Goal: Transaction & Acquisition: Purchase product/service

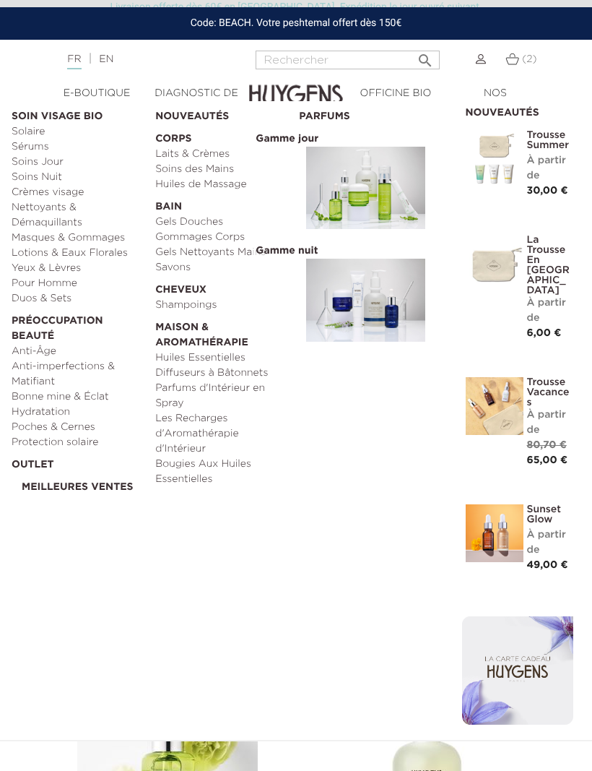
click at [40, 286] on link "Pour Homme" at bounding box center [79, 283] width 134 height 15
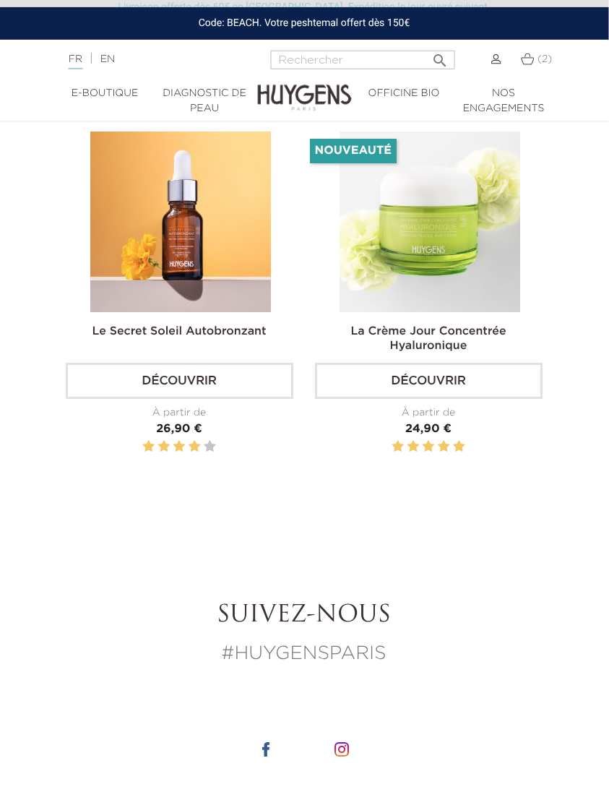
scroll to position [2936, 0]
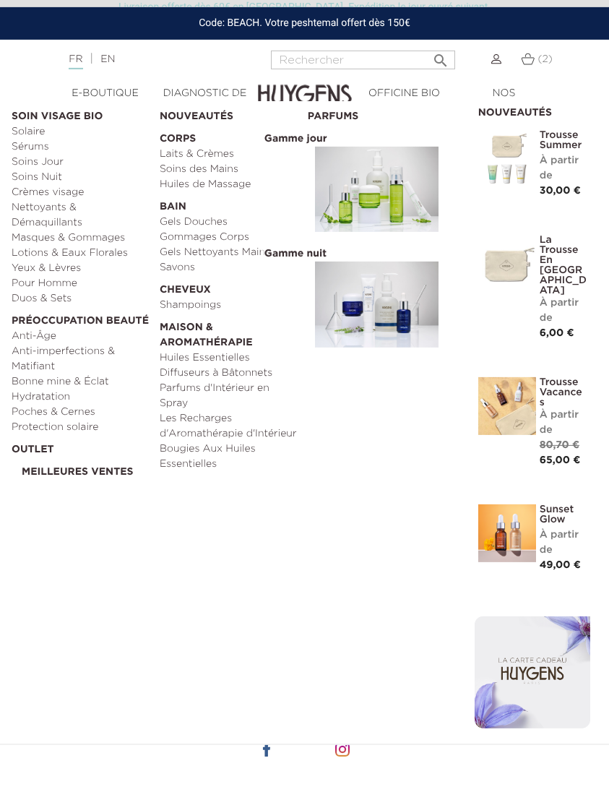
click at [29, 304] on link "Duos & Sets" at bounding box center [81, 298] width 138 height 15
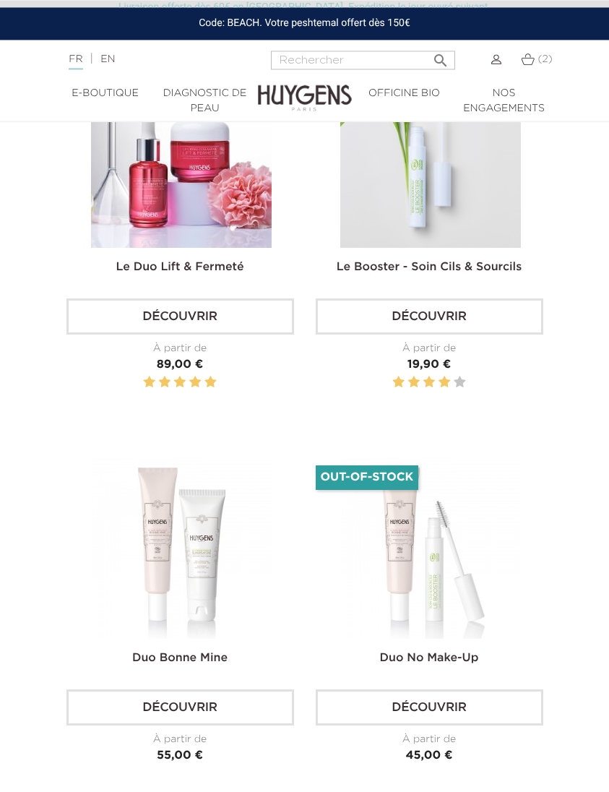
scroll to position [3387, 0]
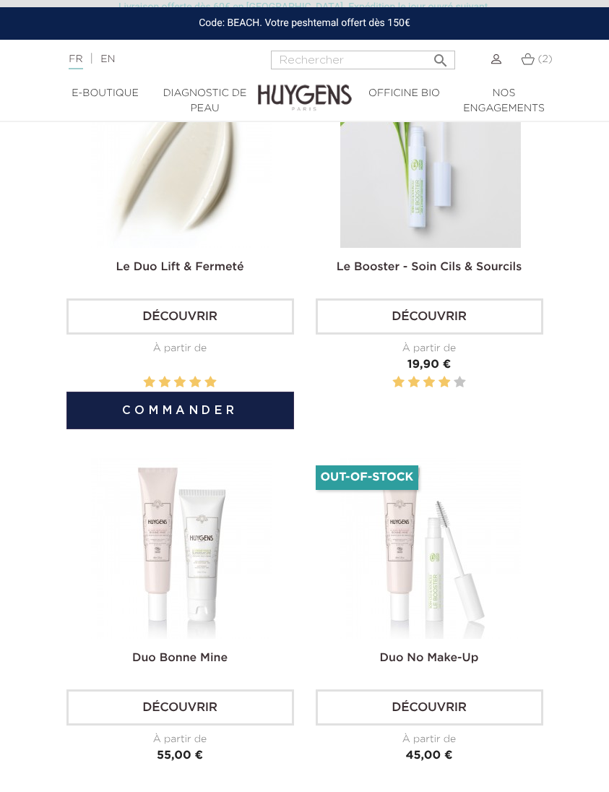
click at [127, 423] on button "Commander" at bounding box center [180, 411] width 228 height 38
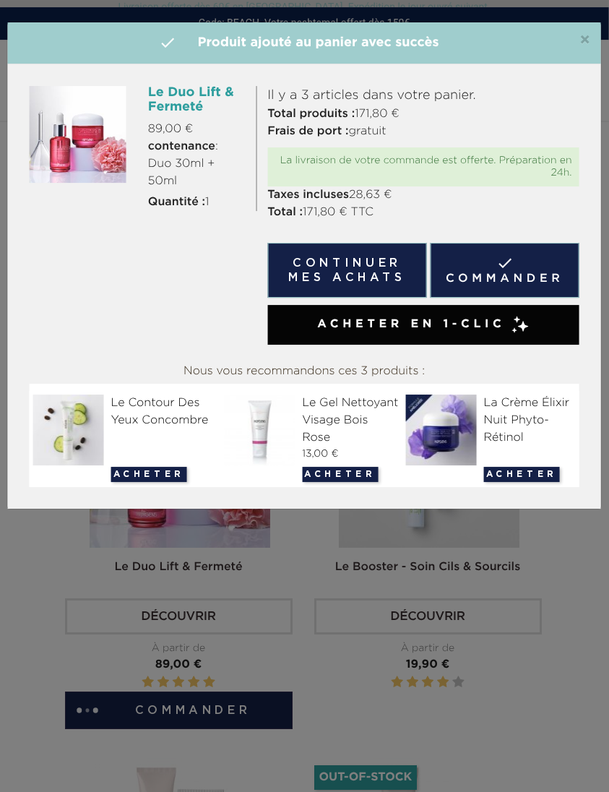
scroll to position [3086, 1]
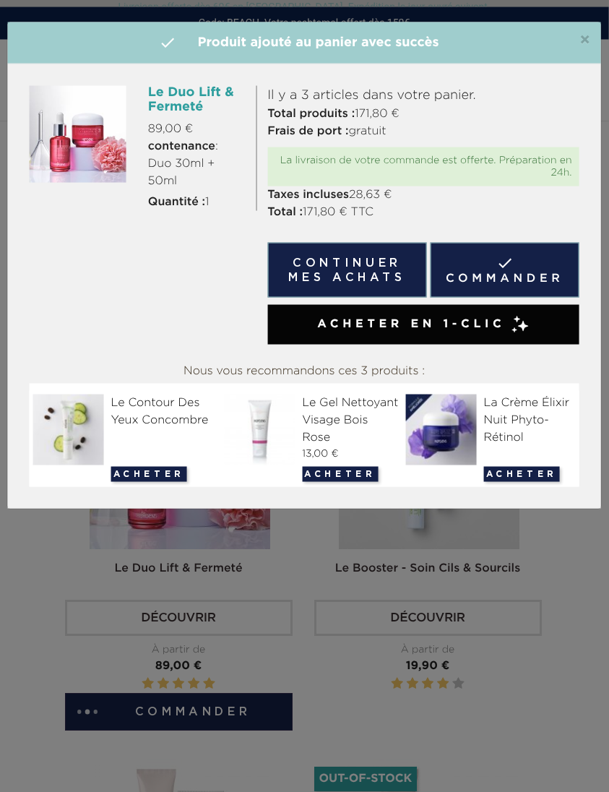
click at [585, 46] on span "×" at bounding box center [584, 40] width 11 height 17
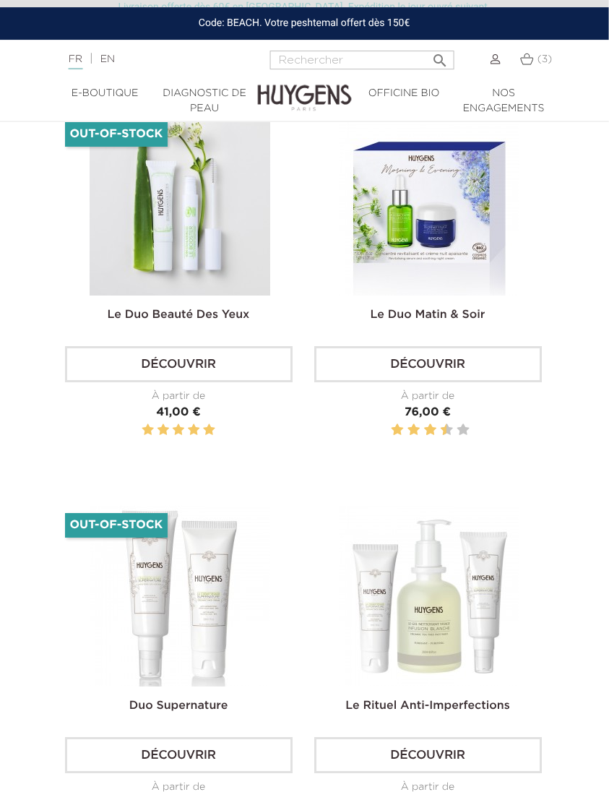
scroll to position [2549, 1]
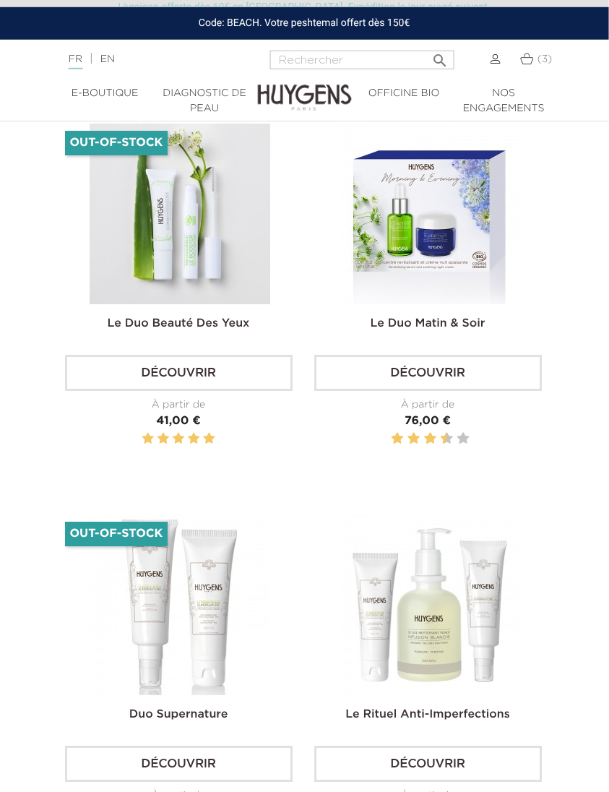
click at [538, 61] on span "(3)" at bounding box center [545, 59] width 15 height 10
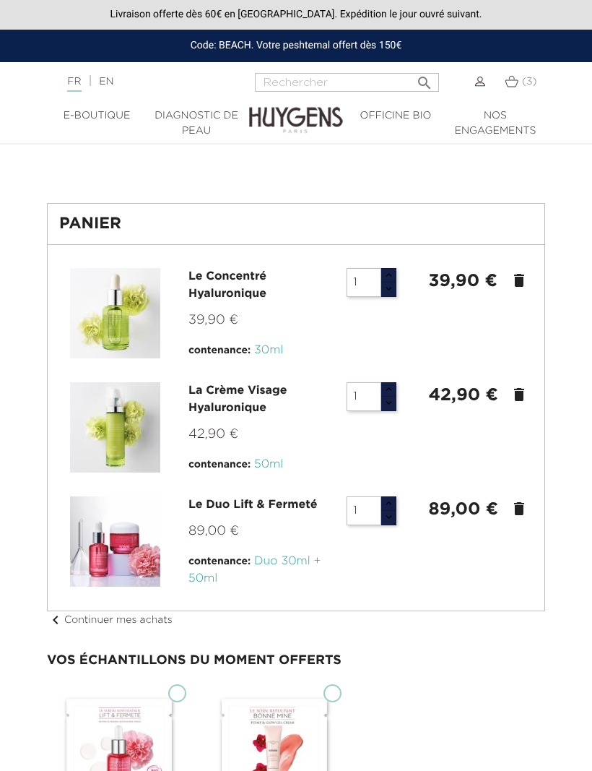
click at [513, 281] on icon "delete" at bounding box center [519, 280] width 17 height 17
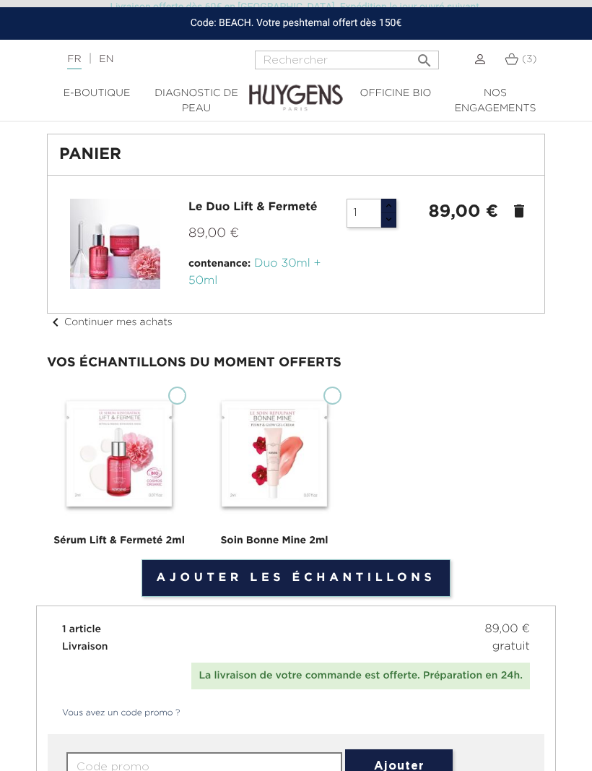
scroll to position [36, 0]
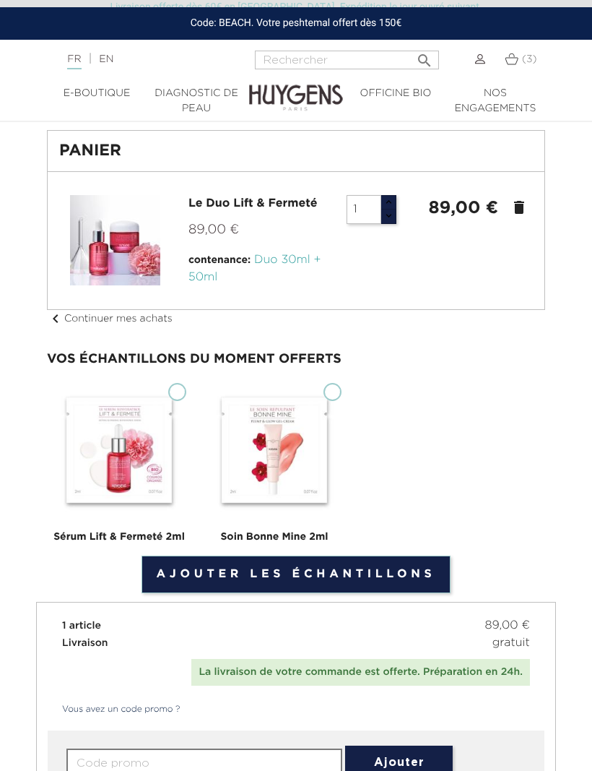
click at [334, 577] on link "Ajouter les échantillons" at bounding box center [297, 575] width 310 height 38
click at [341, 381] on img at bounding box center [274, 450] width 145 height 145
click at [341, 383] on input "Soin Bonne Mine 2ml" at bounding box center [333, 392] width 18 height 18
click at [331, 393] on input "Soin Bonne Mine 2ml" at bounding box center [333, 392] width 18 height 18
checkbox input "false"
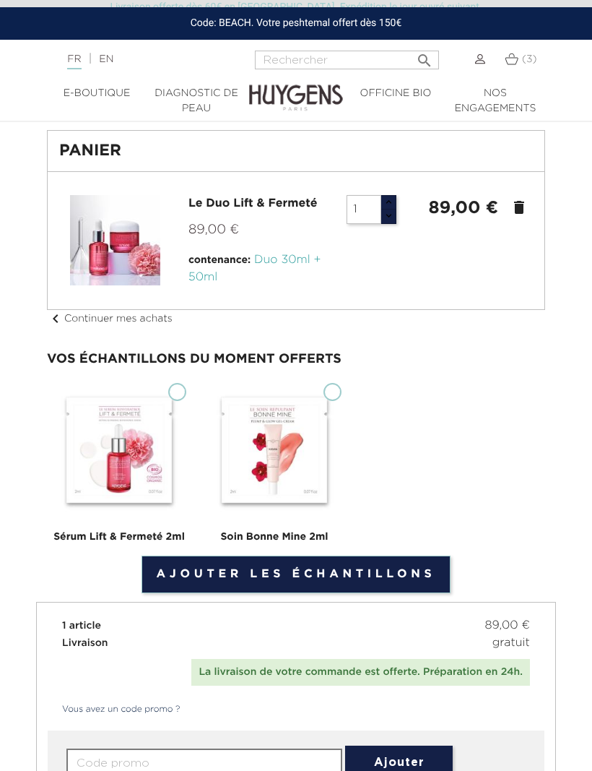
click at [184, 397] on img at bounding box center [119, 450] width 145 height 145
click at [184, 397] on input "Sérum Lift & Fermeté 2ml" at bounding box center [177, 392] width 18 height 18
checkbox input "true"
click at [335, 393] on input "Soin Bonne Mine 2ml" at bounding box center [333, 392] width 18 height 18
checkbox input "true"
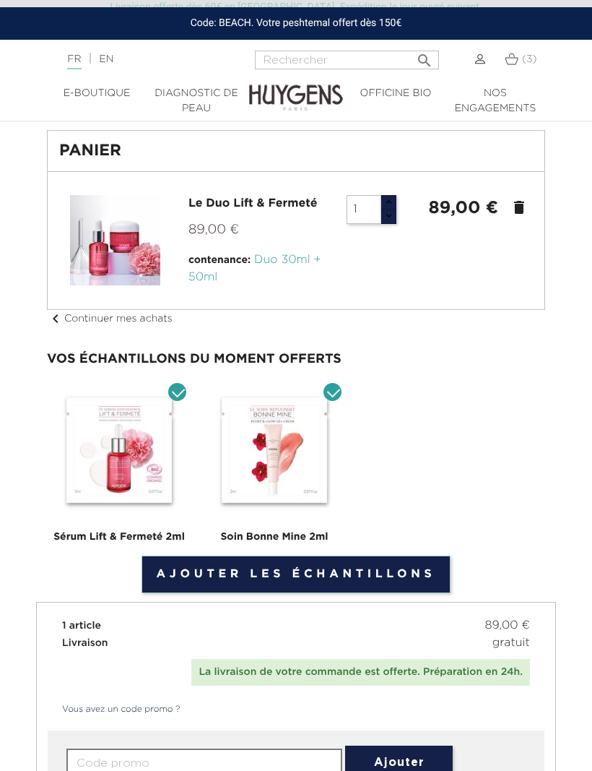
click at [182, 759] on input "text" at bounding box center [204, 763] width 276 height 29
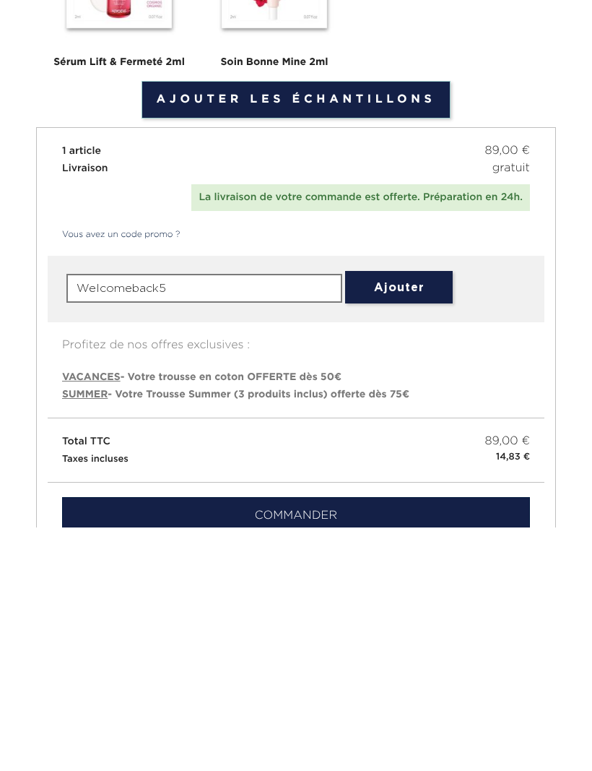
type input "Welcomeback5"
click at [415, 514] on button "Ajouter" at bounding box center [399, 530] width 108 height 33
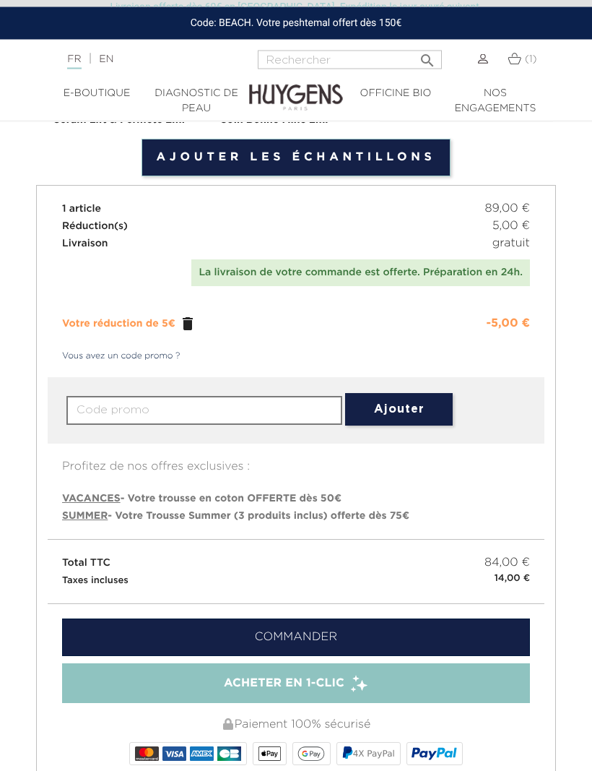
scroll to position [453, 0]
click at [449, 641] on link "Commander" at bounding box center [296, 637] width 468 height 38
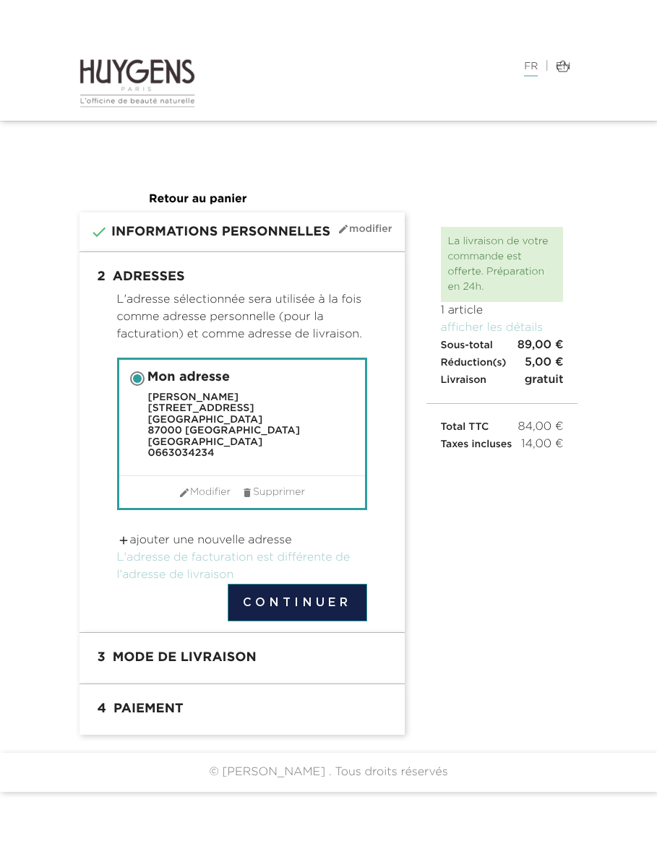
click at [351, 597] on button "Continuer" at bounding box center [297, 603] width 139 height 38
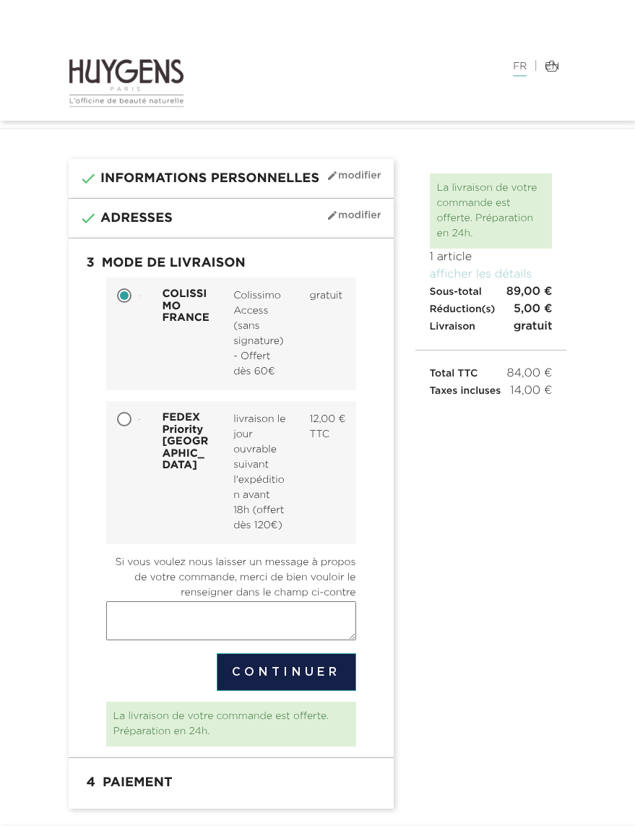
scroll to position [25, 0]
click at [333, 690] on button "Continuer" at bounding box center [286, 672] width 139 height 38
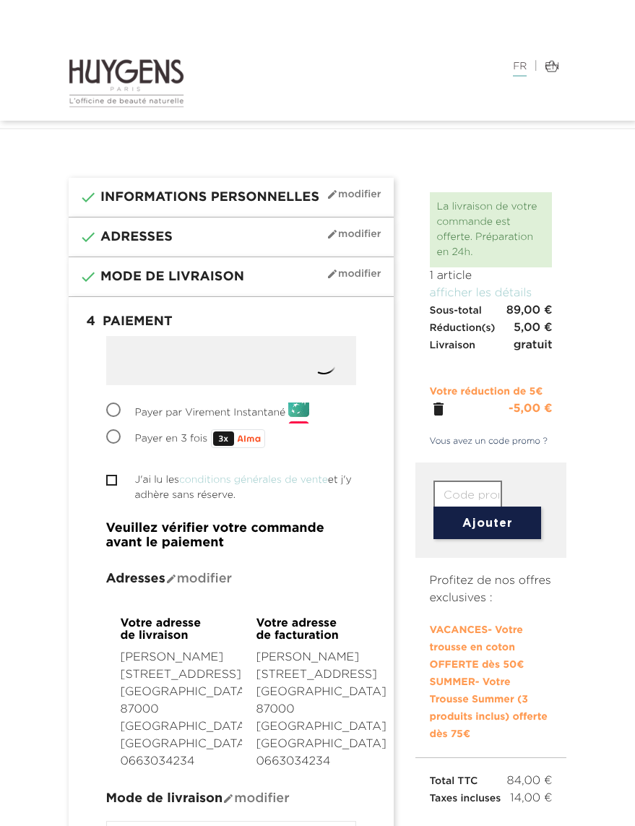
scroll to position [6, 0]
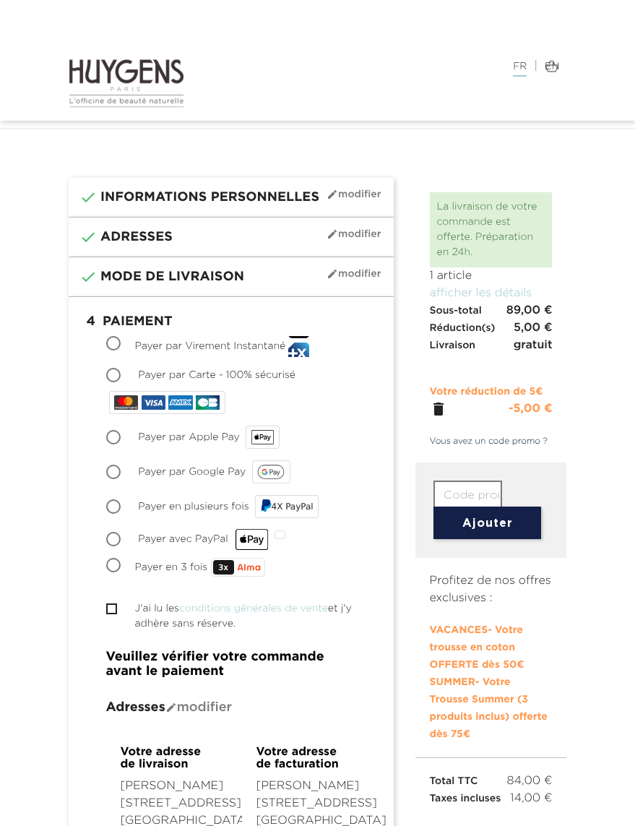
click at [116, 444] on input "Payer par Apple Pay" at bounding box center [115, 438] width 14 height 14
radio input "true"
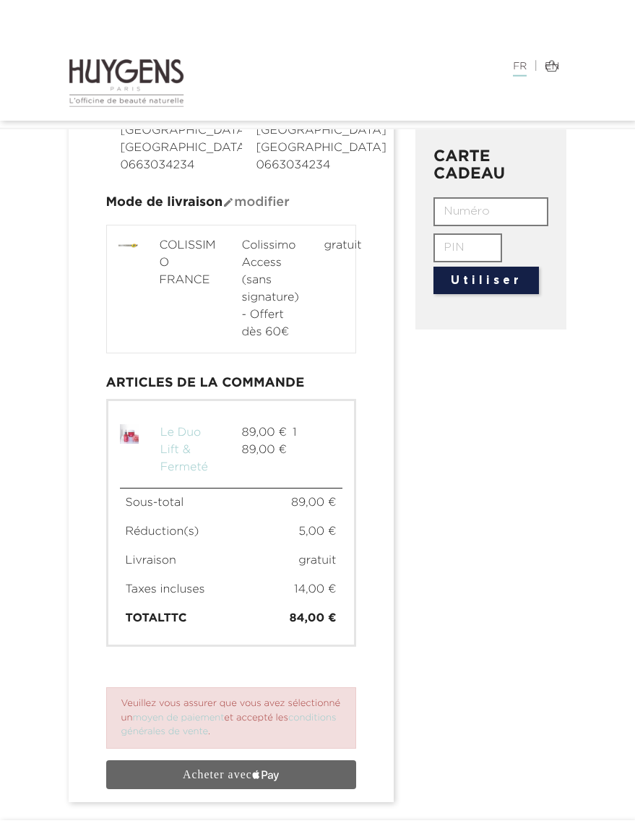
scroll to position [741, 0]
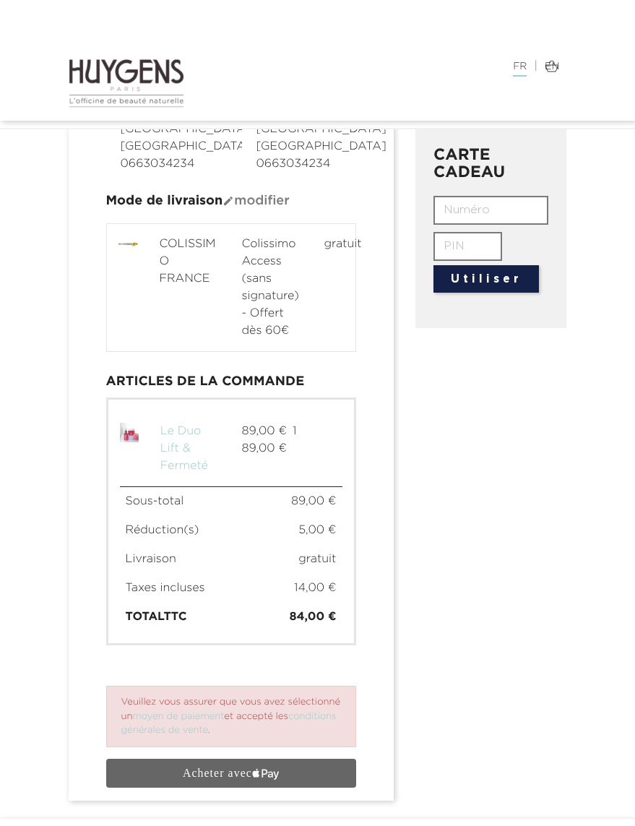
click at [331, 784] on span "text { fill: #FFF; font-family: -apple-system; font-size: 15px; font-weight: 50…" at bounding box center [231, 773] width 250 height 22
click at [314, 790] on div at bounding box center [231, 774] width 250 height 31
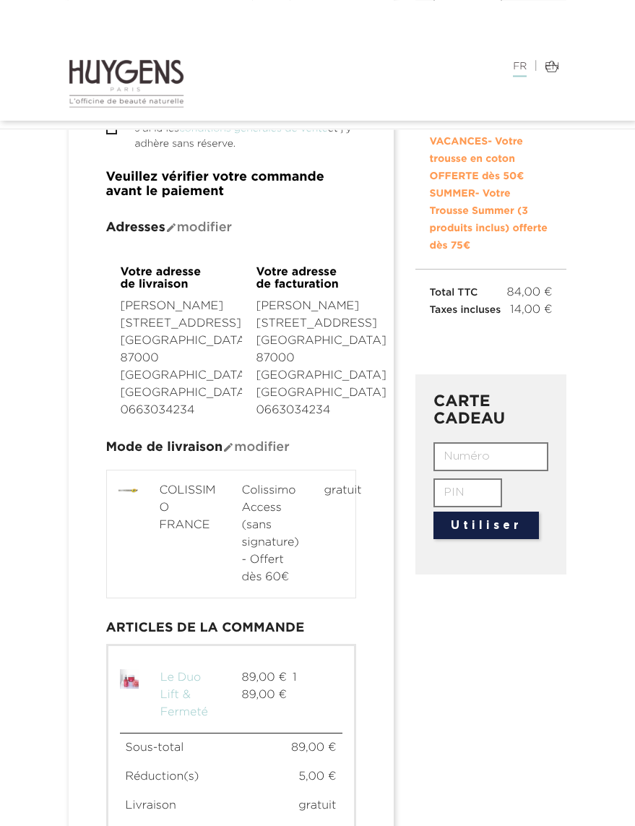
scroll to position [492, 0]
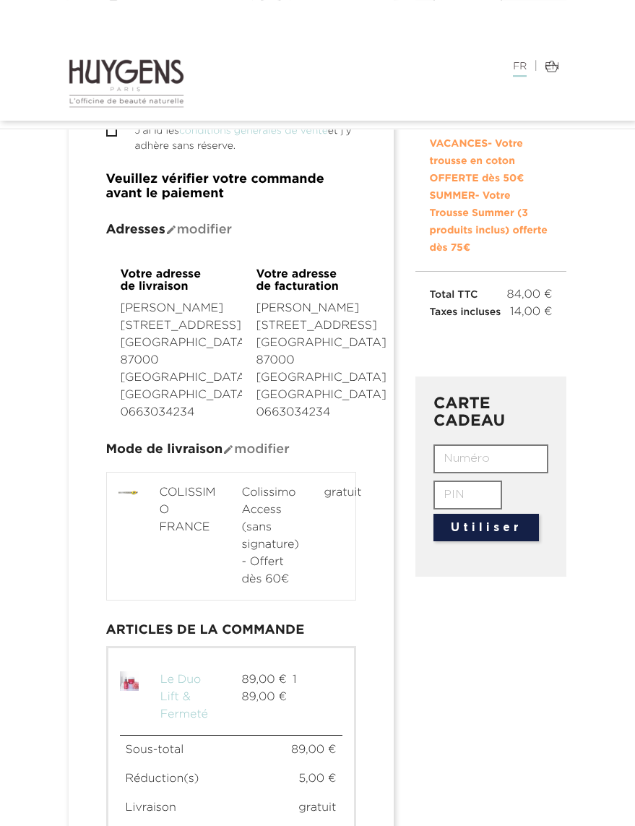
click at [128, 540] on div "COLISSIMO FRANCE Colissimo Access (sans signature) - Offert dès 60€ gratuit" at bounding box center [231, 536] width 247 height 104
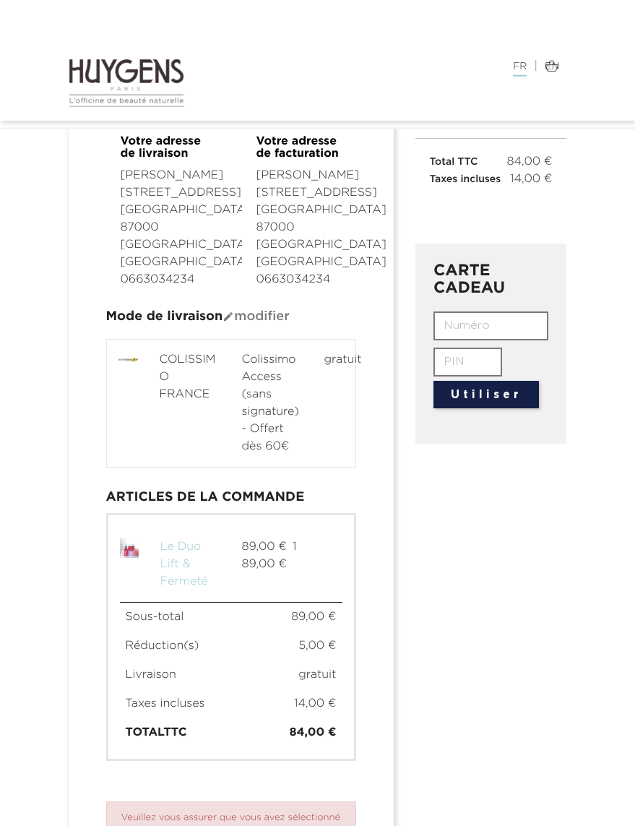
scroll to position [741, 0]
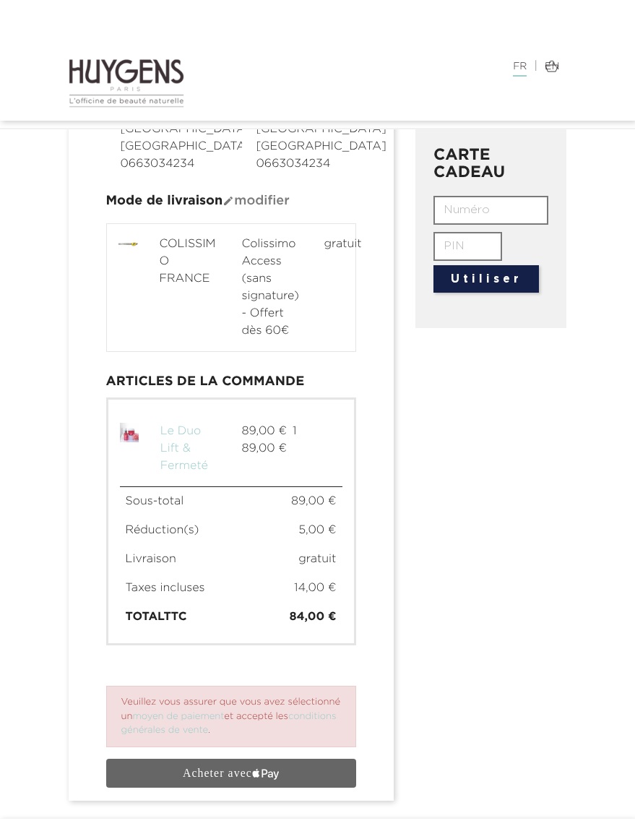
click at [292, 784] on icon "text { fill: #FFF; font-family: -apple-system; font-size: 15px; font-weight: 50…" at bounding box center [230, 773] width 125 height 22
click at [296, 784] on span "text { fill: #FFF; font-family: -apple-system; font-size: 15px; font-weight: 50…" at bounding box center [231, 773] width 250 height 22
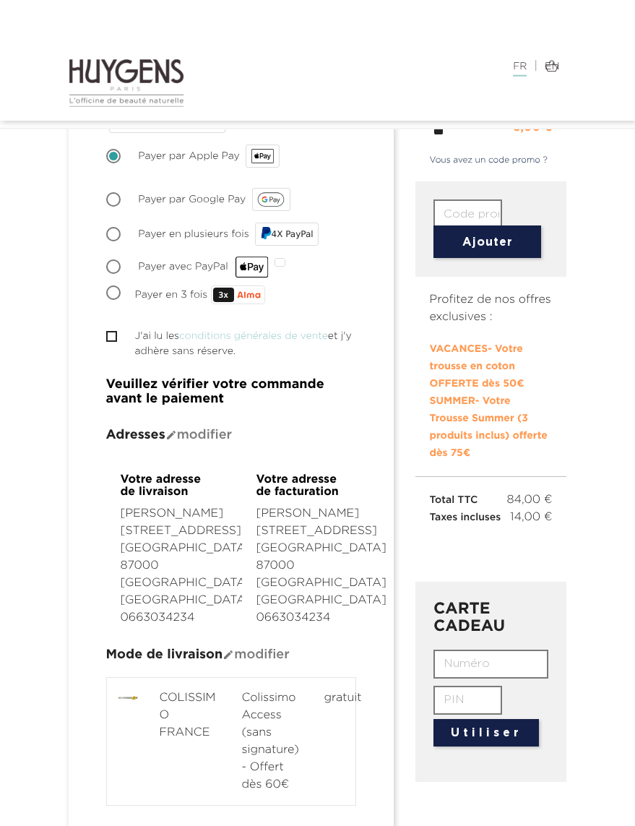
click at [111, 341] on input "J'ai lu les conditions générales de vente et j'y adhère sans réserve." at bounding box center [110, 336] width 9 height 9
checkbox input "true"
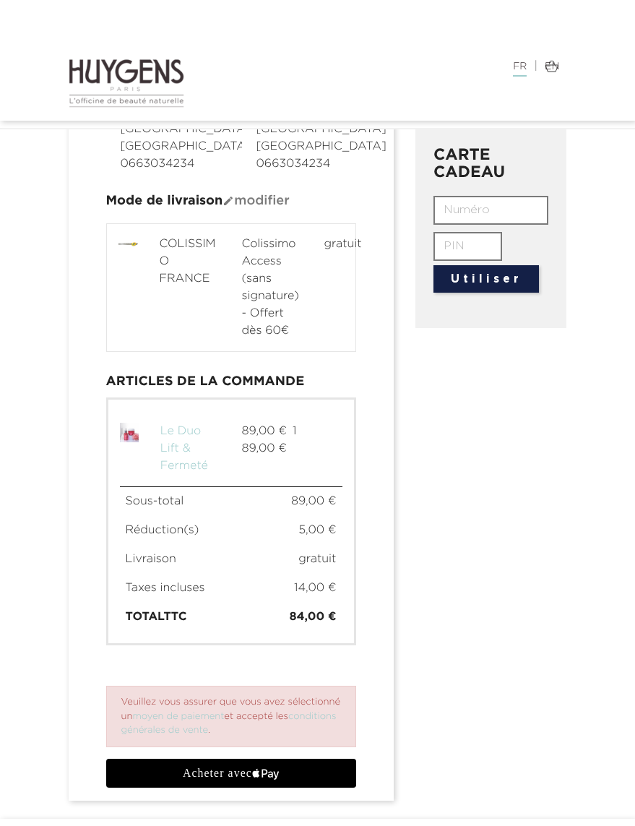
click at [285, 784] on icon "text { fill: #FFF; font-family: -apple-system; font-size: 15px; font-weight: 50…" at bounding box center [230, 773] width 125 height 22
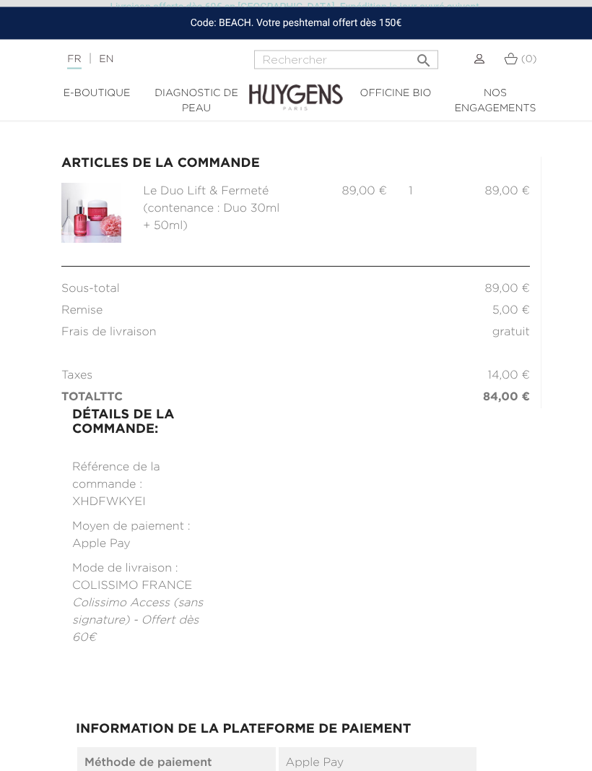
scroll to position [178, 0]
